Goal: Task Accomplishment & Management: Manage account settings

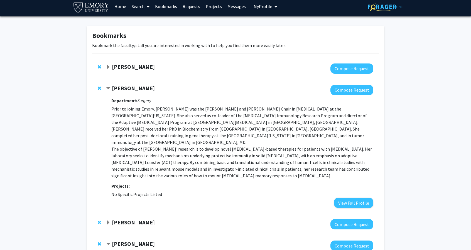
scroll to position [109, 0]
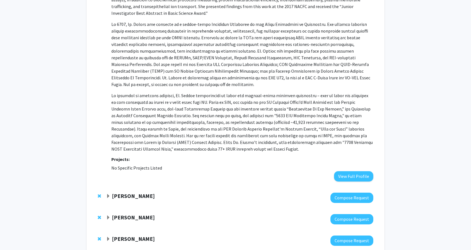
scroll to position [431, 0]
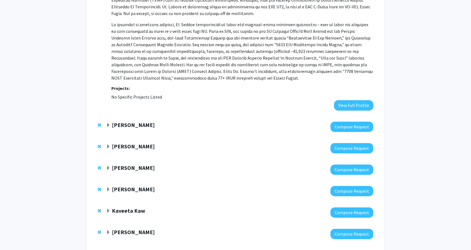
click at [138, 121] on strong "[PERSON_NAME]" at bounding box center [133, 124] width 43 height 7
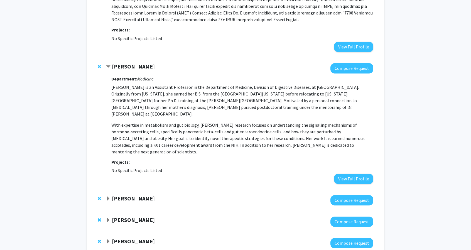
scroll to position [492, 0]
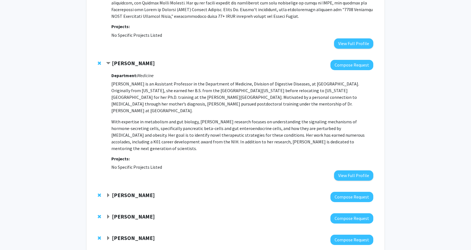
click at [139, 191] on strong "[PERSON_NAME]" at bounding box center [133, 194] width 43 height 7
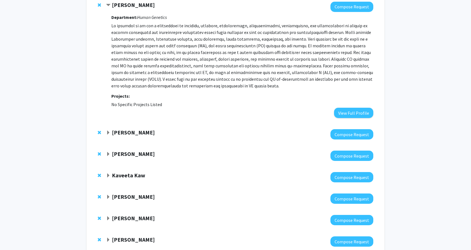
scroll to position [683, 0]
click at [138, 129] on div at bounding box center [239, 134] width 267 height 10
click at [138, 129] on strong "[PERSON_NAME]" at bounding box center [133, 132] width 43 height 7
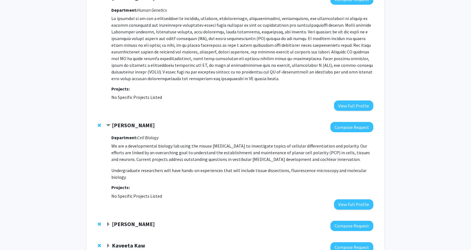
scroll to position [690, 0]
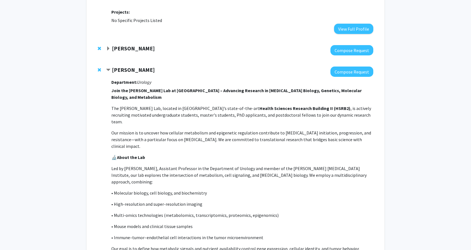
scroll to position [59, 0]
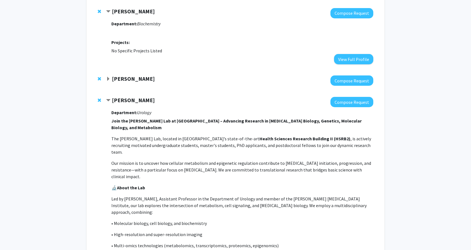
click at [137, 102] on strong "[PERSON_NAME]" at bounding box center [133, 100] width 43 height 7
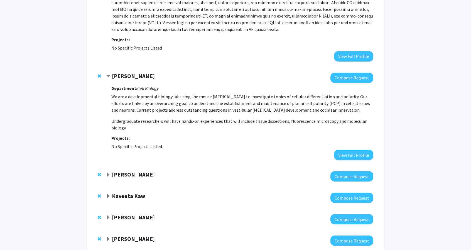
scroll to position [387, 0]
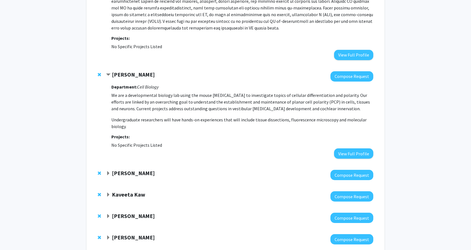
click at [137, 169] on strong "[PERSON_NAME]" at bounding box center [133, 172] width 43 height 7
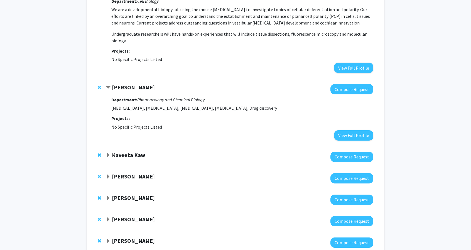
scroll to position [473, 0]
click at [127, 151] on strong "Kaveeta Kaw" at bounding box center [128, 154] width 33 height 7
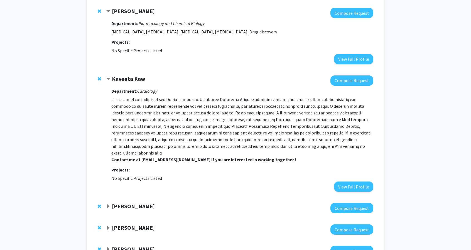
scroll to position [549, 0]
click at [203, 118] on p "Contact me at [EMAIL_ADDRESS][DOMAIN_NAME] if you are interested in working tog…" at bounding box center [242, 129] width 262 height 67
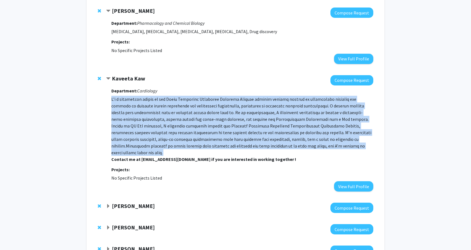
click at [203, 118] on p "Contact me at [EMAIL_ADDRESS][DOMAIN_NAME] if you are interested in working tog…" at bounding box center [242, 129] width 262 height 67
click at [218, 118] on p "Contact me at [EMAIL_ADDRESS][DOMAIN_NAME] if you are interested in working tog…" at bounding box center [242, 129] width 262 height 67
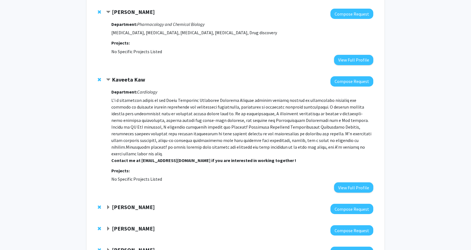
scroll to position [547, 0]
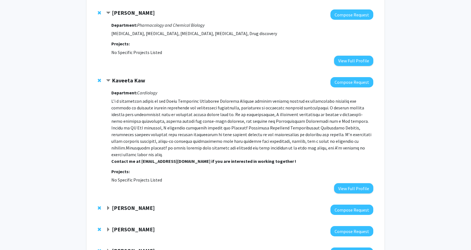
click at [228, 123] on p "Contact me at [EMAIL_ADDRESS][DOMAIN_NAME] if you are interested in working tog…" at bounding box center [242, 131] width 262 height 67
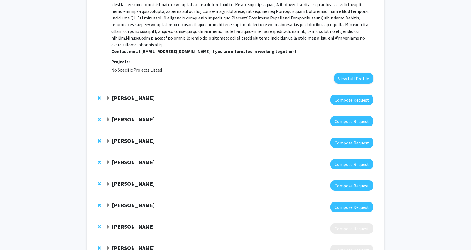
scroll to position [658, 0]
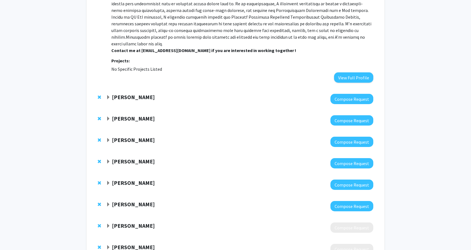
click at [137, 94] on strong "[PERSON_NAME]" at bounding box center [133, 97] width 43 height 7
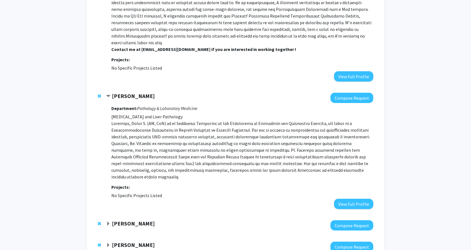
scroll to position [768, 0]
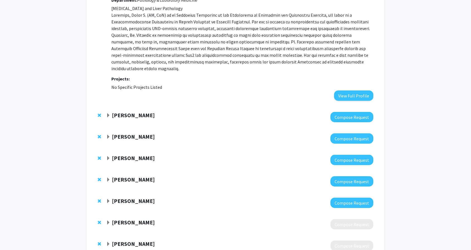
click at [139, 154] on strong "[PERSON_NAME]" at bounding box center [133, 157] width 43 height 7
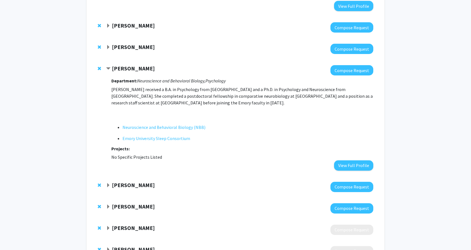
scroll to position [858, 0]
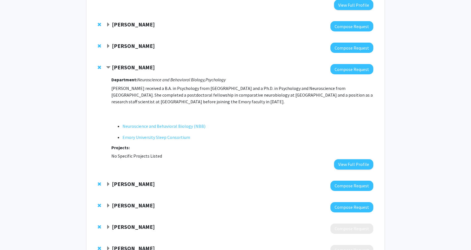
click at [137, 180] on strong "[PERSON_NAME]" at bounding box center [133, 183] width 43 height 7
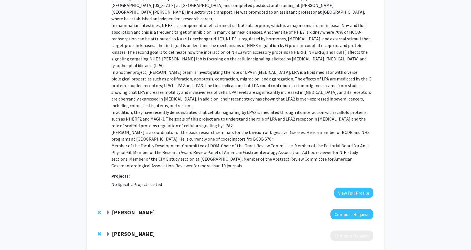
scroll to position [1070, 0]
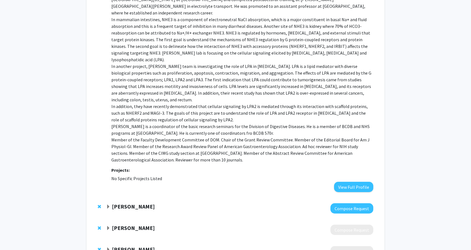
click at [144, 203] on strong "[PERSON_NAME]" at bounding box center [133, 206] width 43 height 7
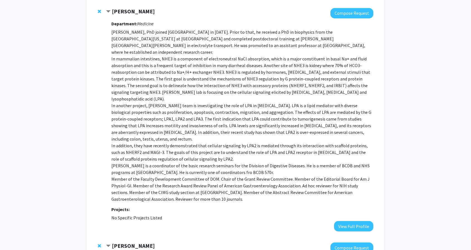
scroll to position [1129, 0]
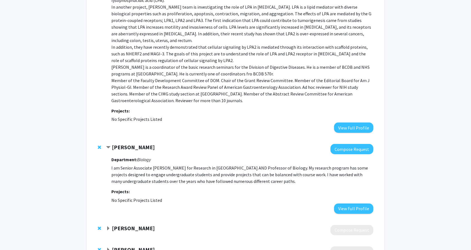
click at [135, 225] on strong "[PERSON_NAME]" at bounding box center [133, 228] width 43 height 7
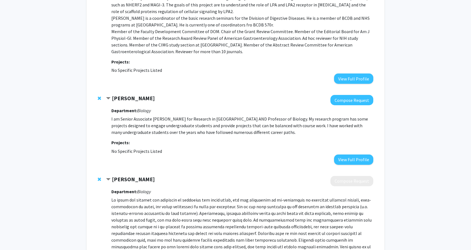
scroll to position [1236, 0]
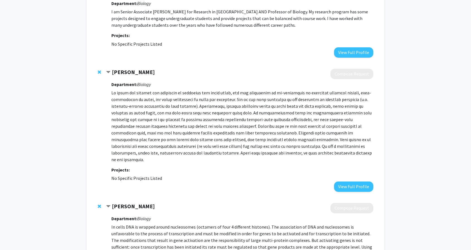
scroll to position [1289, 0]
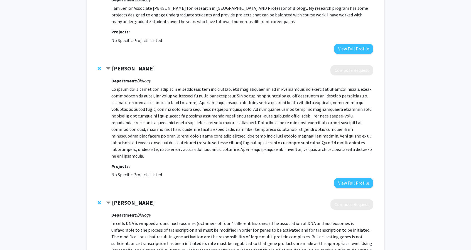
click at [133, 220] on p "In cells DNA is wrapped around nucleosomes (octamers of four 4 different histon…" at bounding box center [242, 243] width 262 height 47
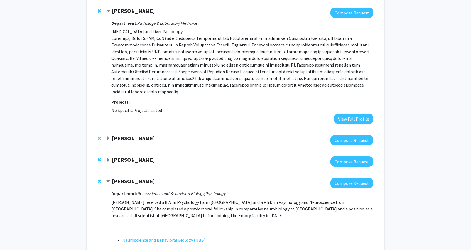
scroll to position [743, 0]
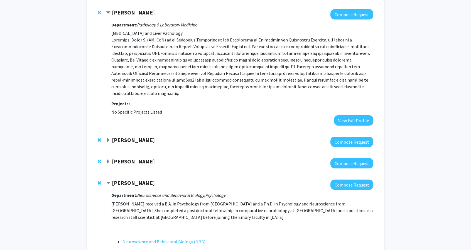
click at [138, 158] on strong "[PERSON_NAME]" at bounding box center [133, 161] width 43 height 7
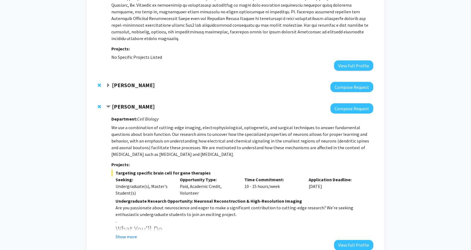
scroll to position [798, 0]
click at [131, 233] on button "Show more" at bounding box center [125, 236] width 21 height 7
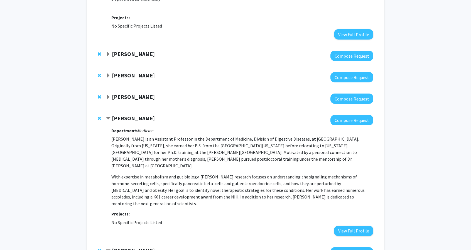
scroll to position [50, 0]
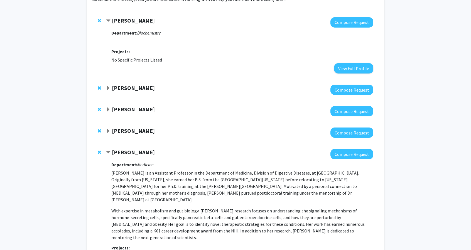
click at [132, 132] on strong "[PERSON_NAME]" at bounding box center [133, 130] width 43 height 7
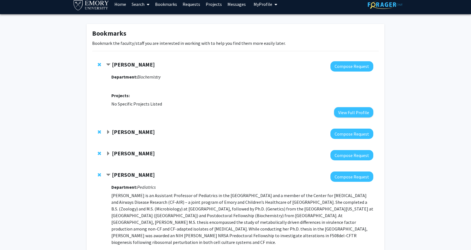
scroll to position [7, 0]
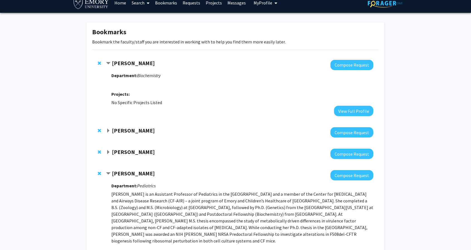
click at [148, 131] on strong "[PERSON_NAME]" at bounding box center [133, 130] width 43 height 7
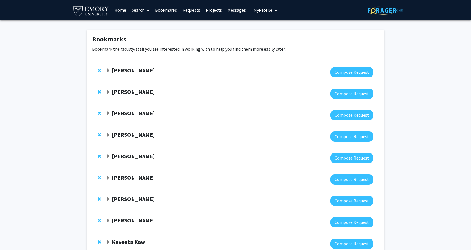
click at [145, 11] on link "Search" at bounding box center [140, 9] width 23 height 19
click at [154, 29] on span "Faculty/Staff" at bounding box center [149, 25] width 41 height 11
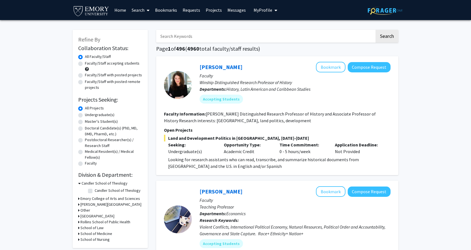
click at [199, 39] on input "Search Keywords" at bounding box center [265, 36] width 218 height 13
type input "nisha"
click at [375, 30] on button "Search" at bounding box center [386, 36] width 23 height 13
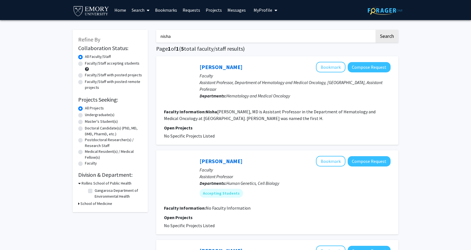
scroll to position [54, 0]
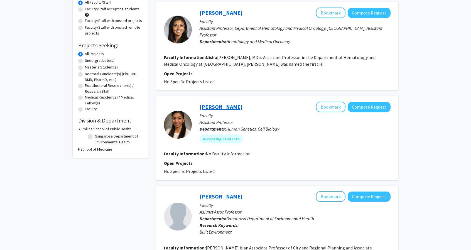
click at [213, 110] on link "Nisha Raj" at bounding box center [221, 106] width 43 height 7
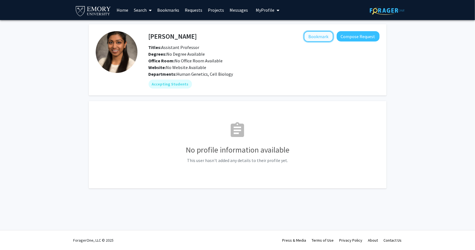
click at [323, 35] on button "Bookmark" at bounding box center [319, 36] width 30 height 11
click at [176, 10] on link "Bookmarks" at bounding box center [168, 9] width 28 height 19
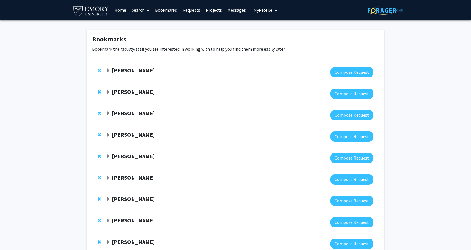
click at [131, 70] on strong "[PERSON_NAME]" at bounding box center [133, 70] width 43 height 7
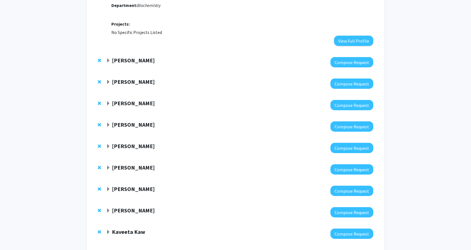
scroll to position [81, 0]
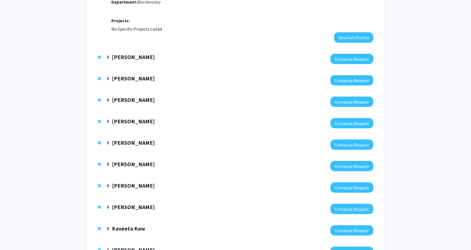
click at [135, 142] on strong "[PERSON_NAME]" at bounding box center [133, 142] width 43 height 7
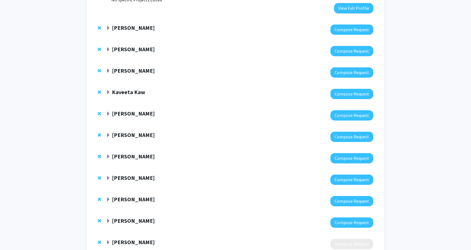
scroll to position [328, 0]
click at [135, 174] on strong "[PERSON_NAME]" at bounding box center [133, 177] width 43 height 7
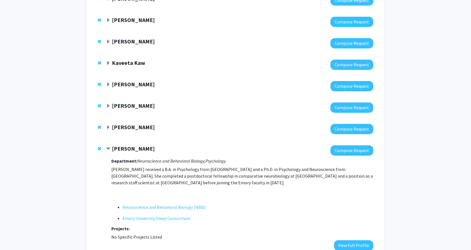
scroll to position [358, 0]
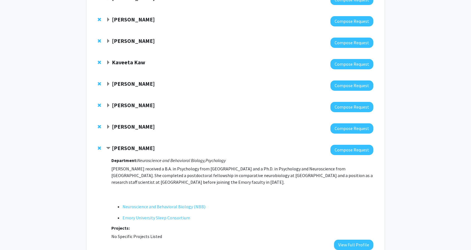
click at [66, 51] on div "Bookmarks Bookmark the faculty/staff you are interested in working with to help…" at bounding box center [235, 10] width 471 height 697
